Goal: Download file/media

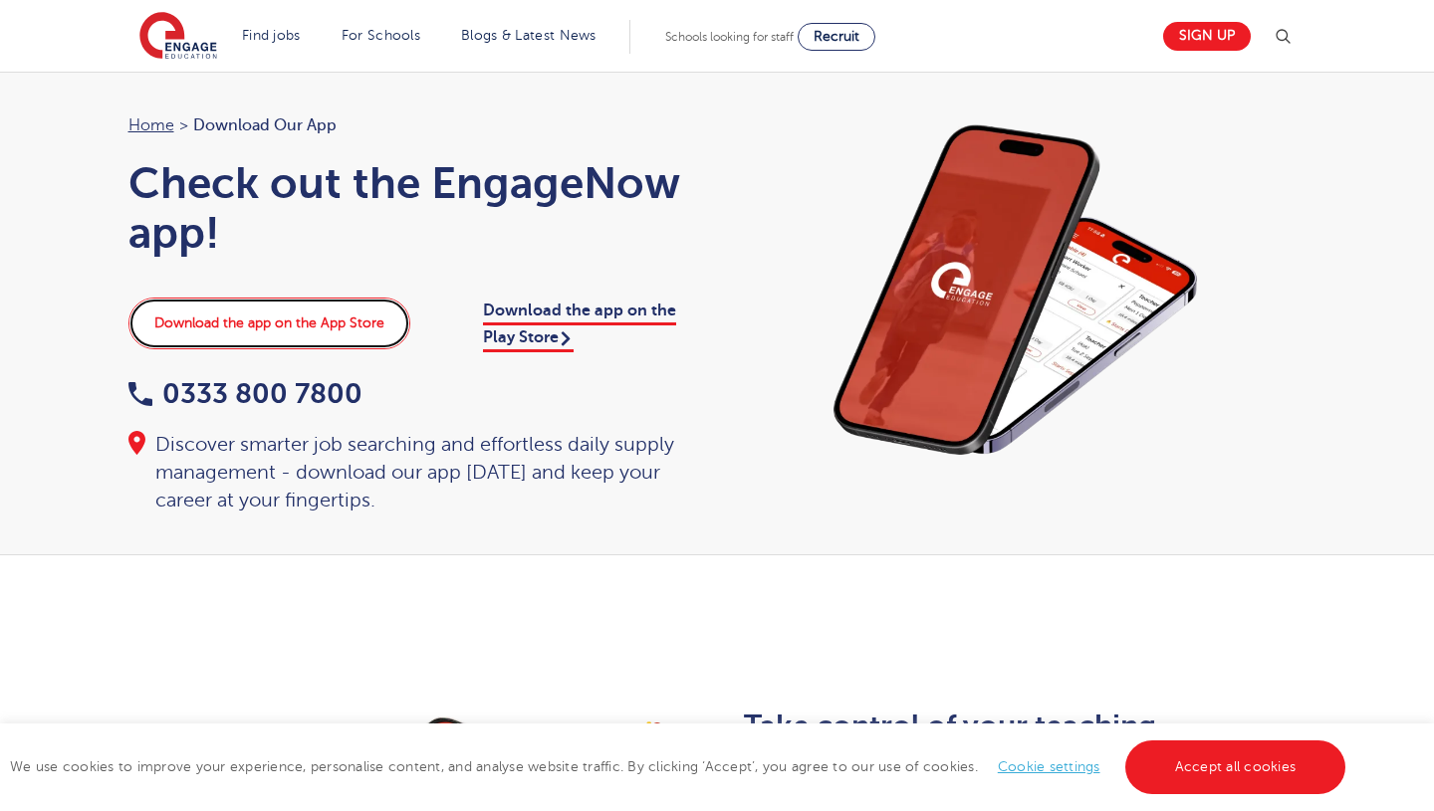
click at [331, 315] on link "Download the app on the App Store" at bounding box center [269, 324] width 282 height 52
